Goal: Information Seeking & Learning: Learn about a topic

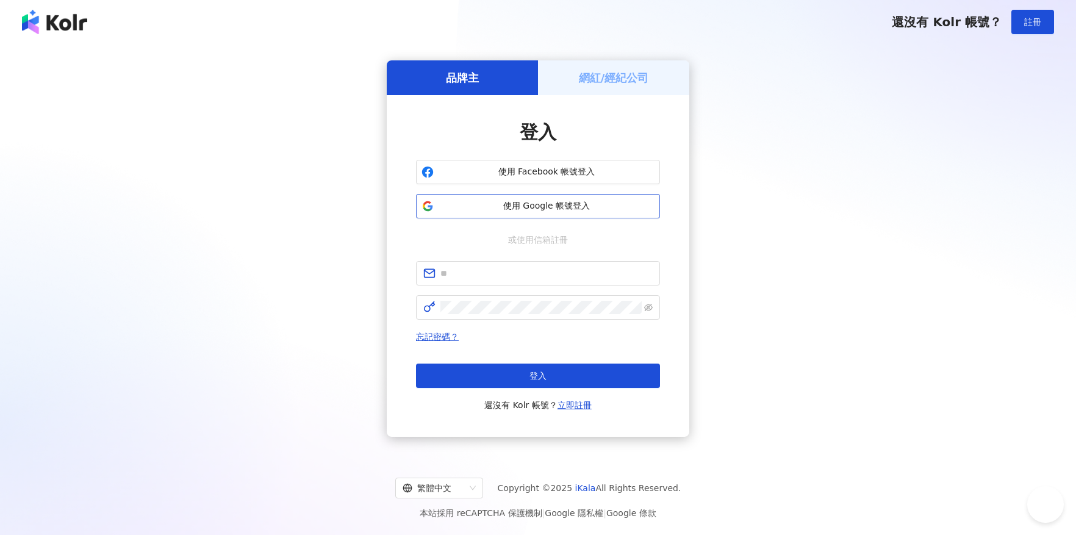
click at [601, 203] on span "使用 Google 帳號登入" at bounding box center [546, 206] width 216 height 12
click at [510, 216] on button "使用 Google 帳號登入" at bounding box center [538, 206] width 244 height 24
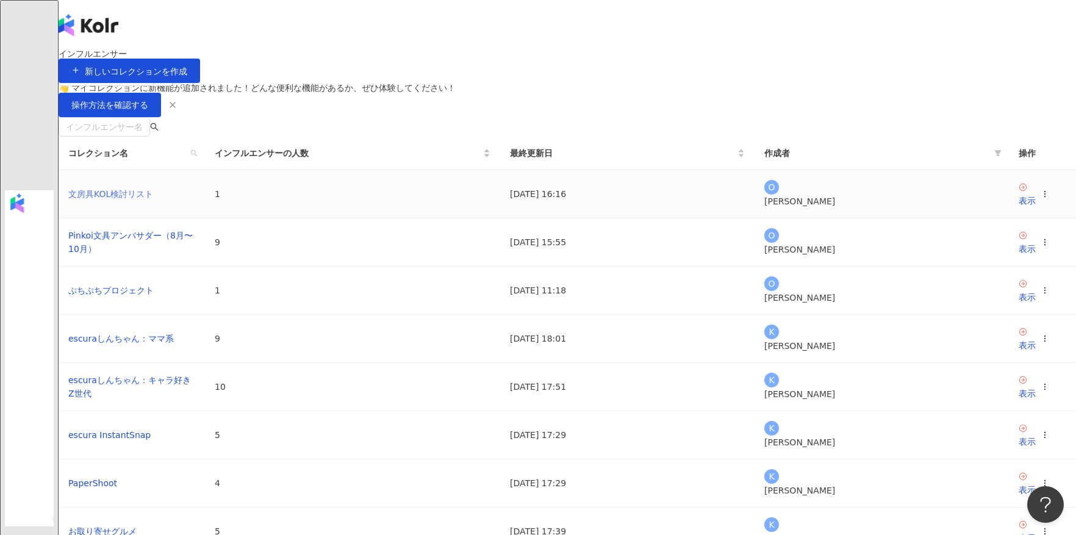
click at [153, 199] on link "文房具KOL検討リスト" at bounding box center [110, 194] width 85 height 10
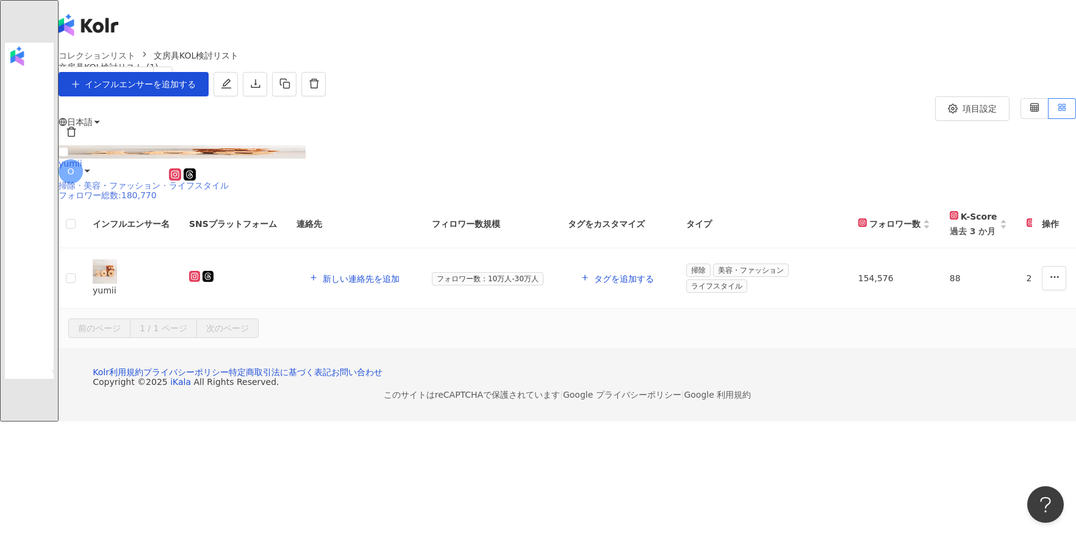
click at [293, 159] on img at bounding box center [182, 151] width 247 height 13
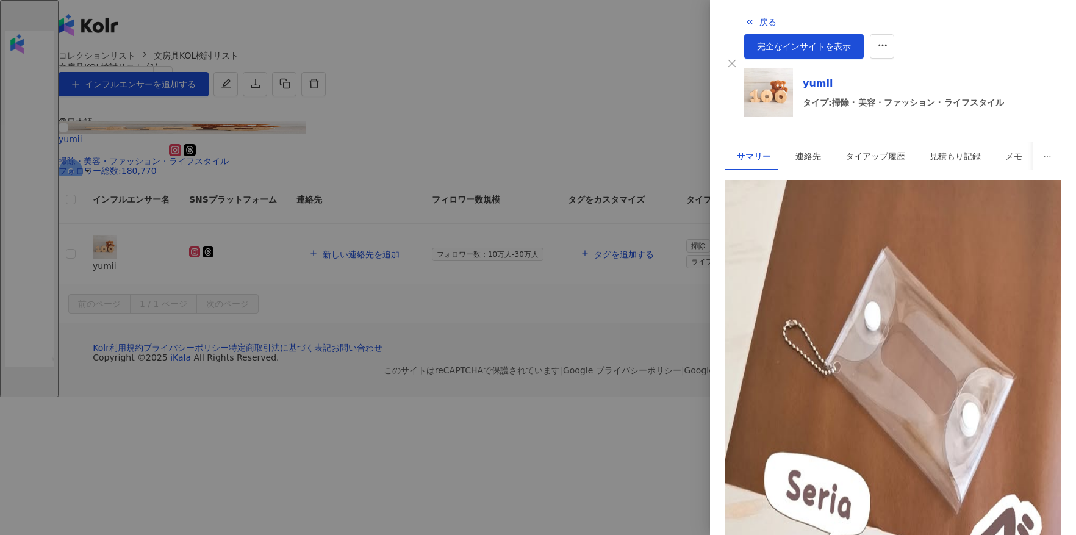
click at [526, 225] on div at bounding box center [538, 267] width 1076 height 535
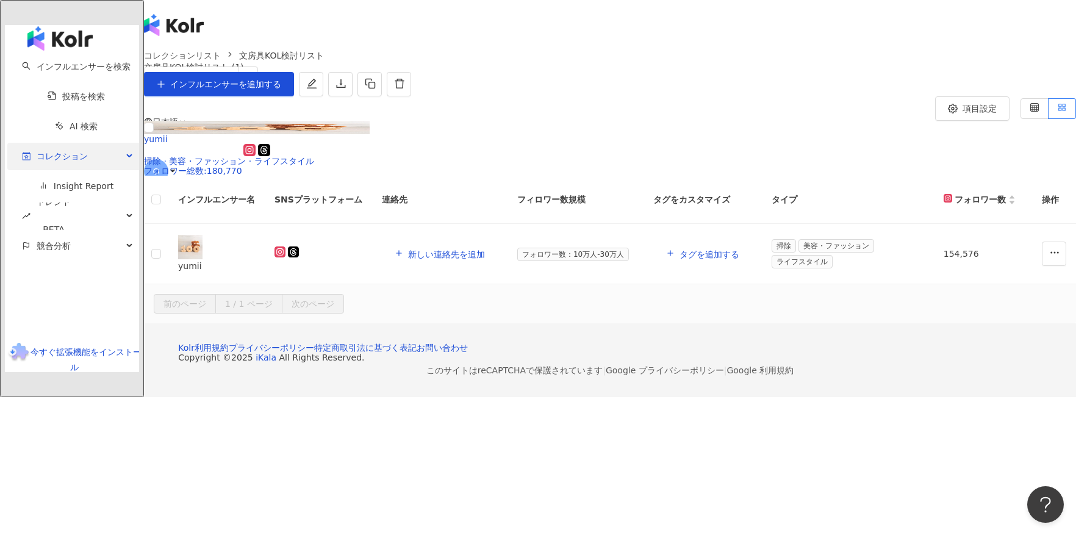
click at [49, 143] on span "コレクション" at bounding box center [62, 156] width 51 height 27
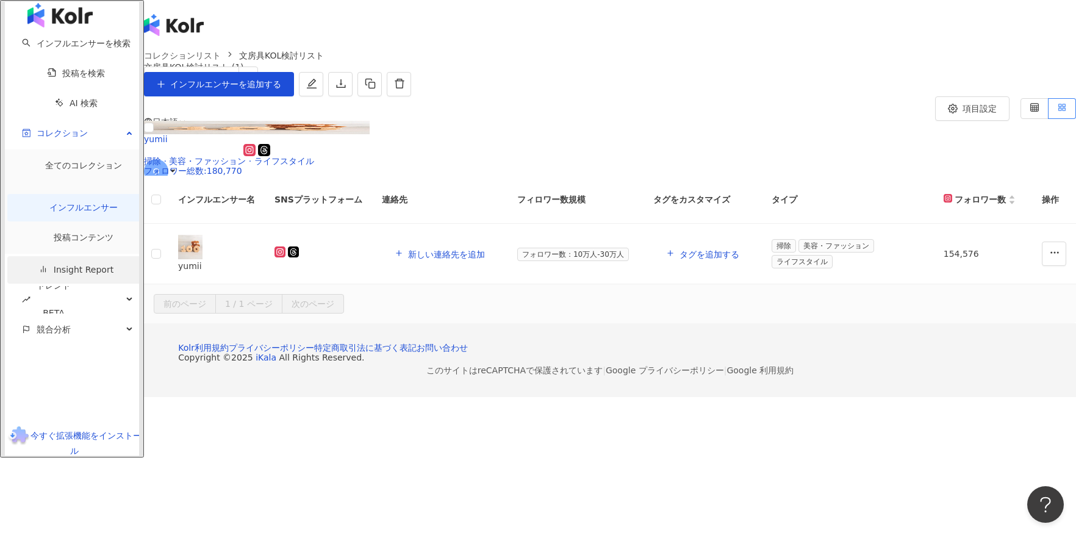
click at [80, 265] on link "Insight Report" at bounding box center [76, 270] width 74 height 10
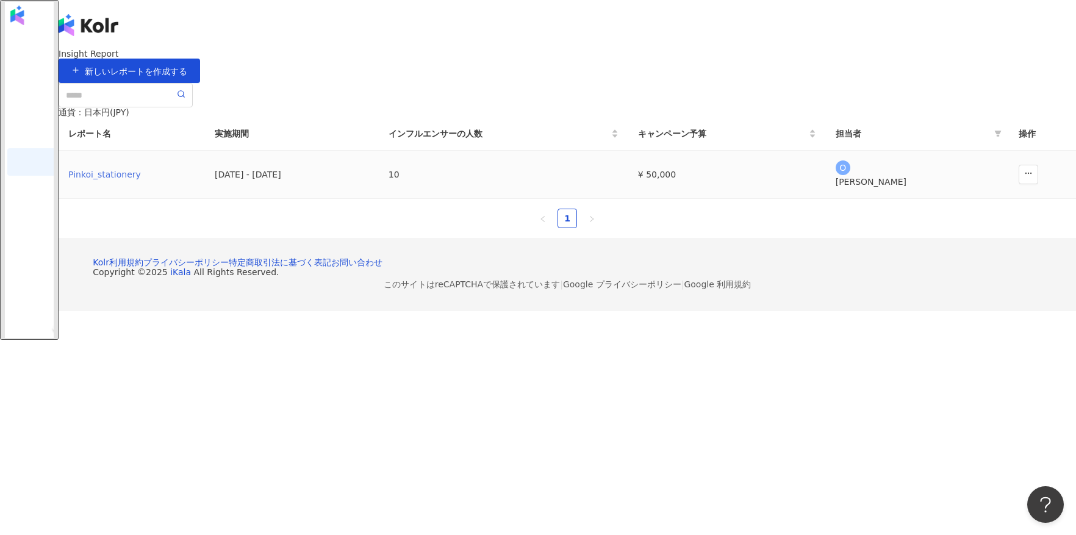
click at [195, 181] on div "Pinkoi_stationery" at bounding box center [131, 174] width 127 height 13
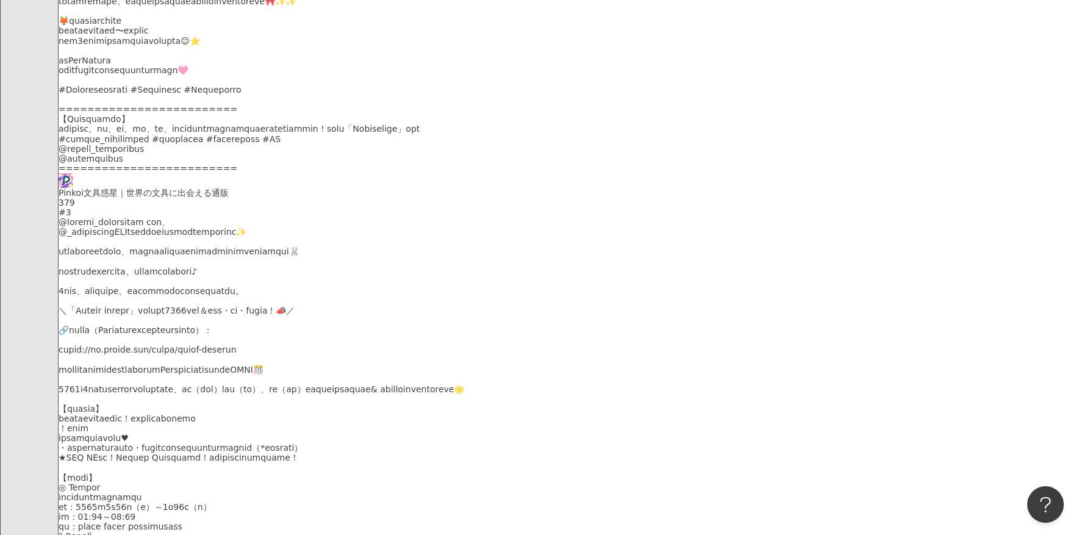
scroll to position [3847, 0]
